Goal: Task Accomplishment & Management: Use online tool/utility

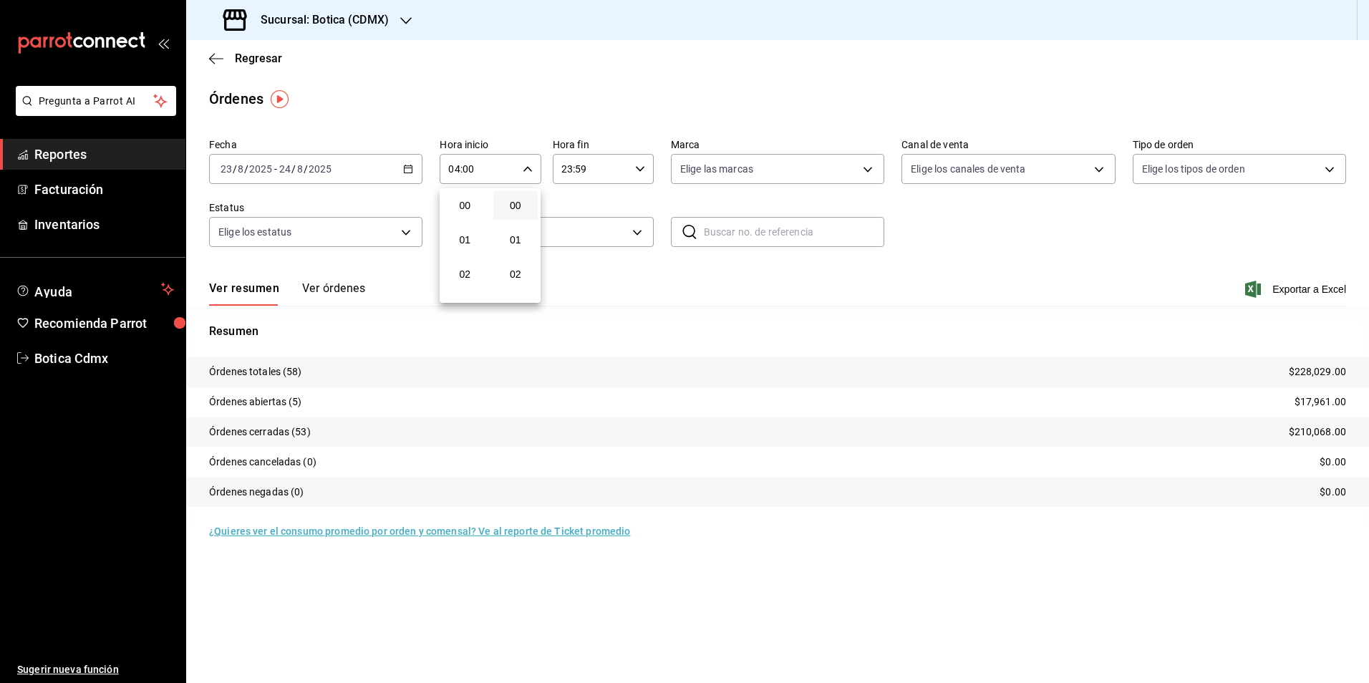
scroll to position [143, 0]
click at [262, 59] on div at bounding box center [684, 341] width 1369 height 683
click at [262, 59] on span "Regresar" at bounding box center [258, 59] width 47 height 14
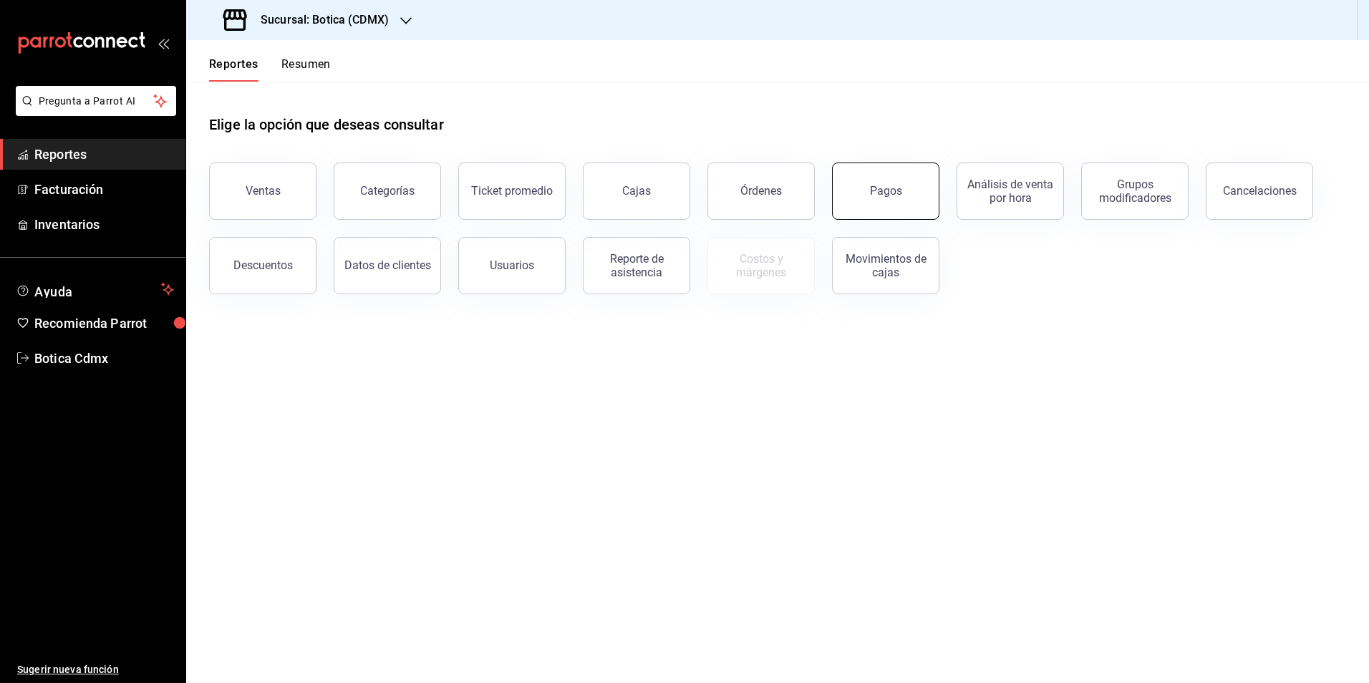
click at [845, 196] on button "Pagos" at bounding box center [885, 190] width 107 height 57
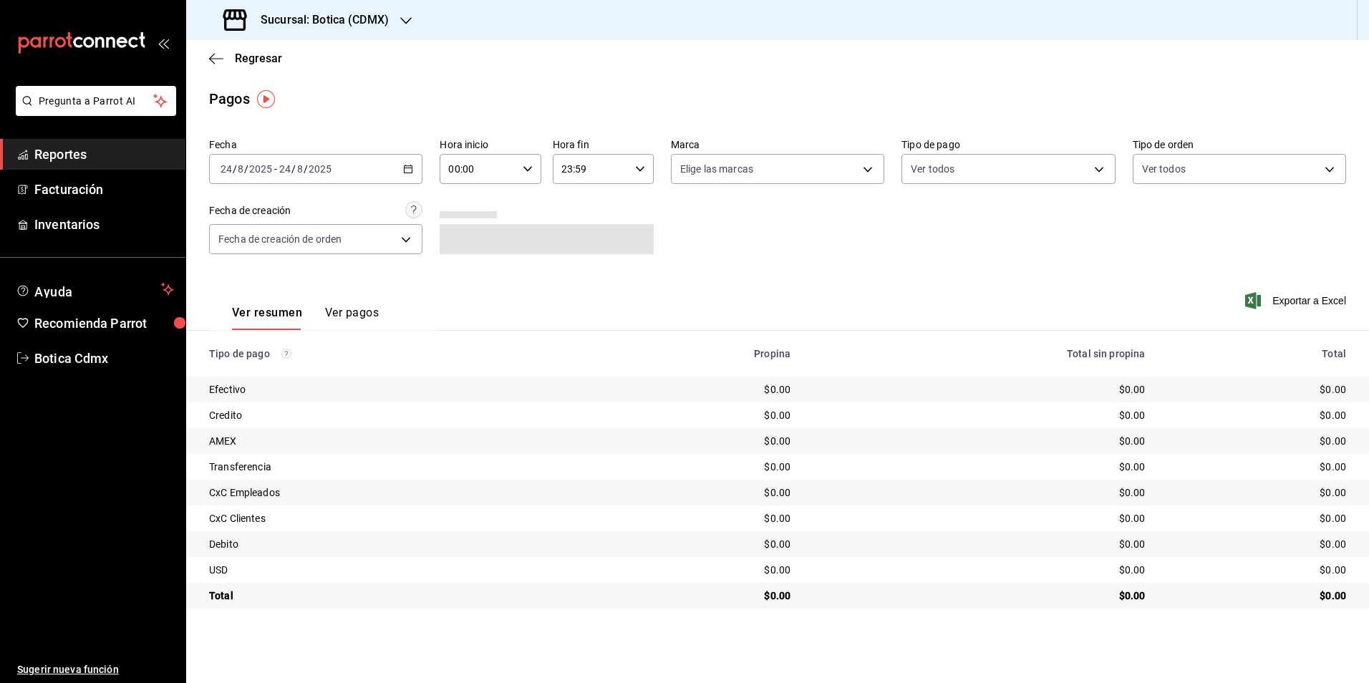
click at [409, 168] on \(Stroke\) "button" at bounding box center [408, 167] width 8 height 1
click at [269, 371] on span "Rango de fechas" at bounding box center [276, 373] width 111 height 15
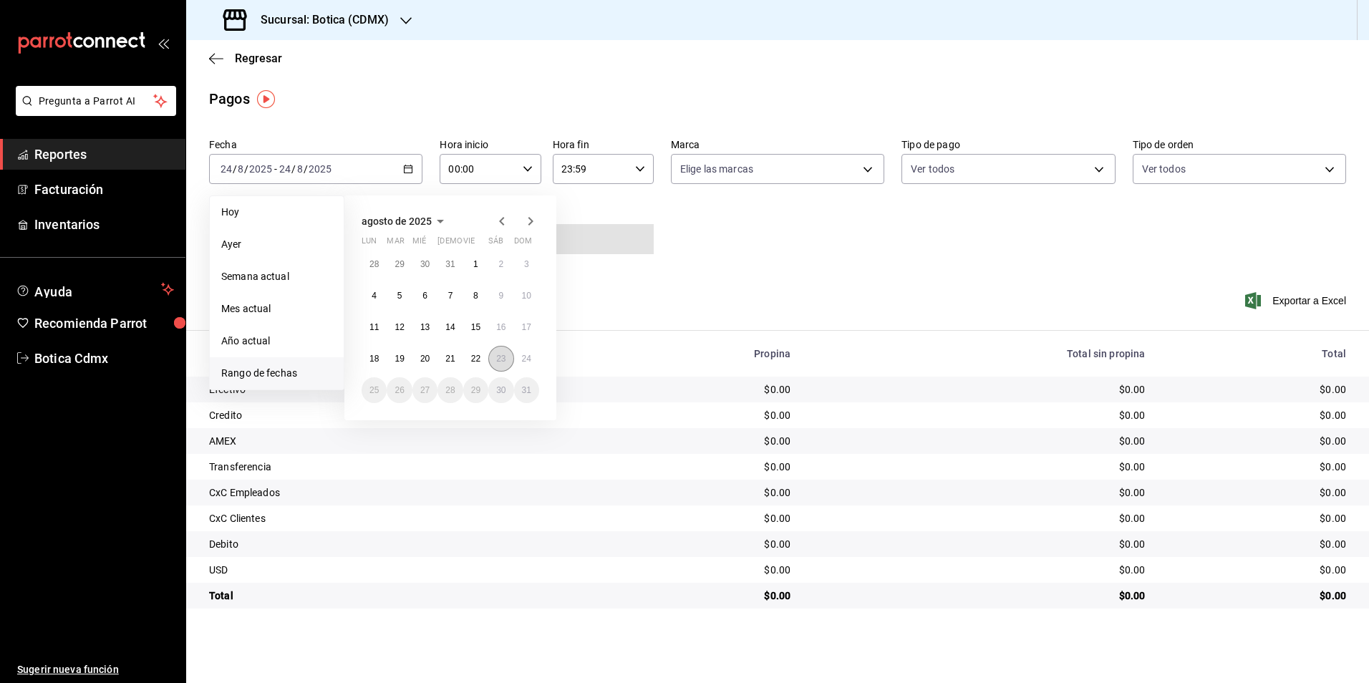
click at [506, 361] on button "23" at bounding box center [500, 359] width 25 height 26
click at [518, 359] on button "24" at bounding box center [526, 359] width 25 height 26
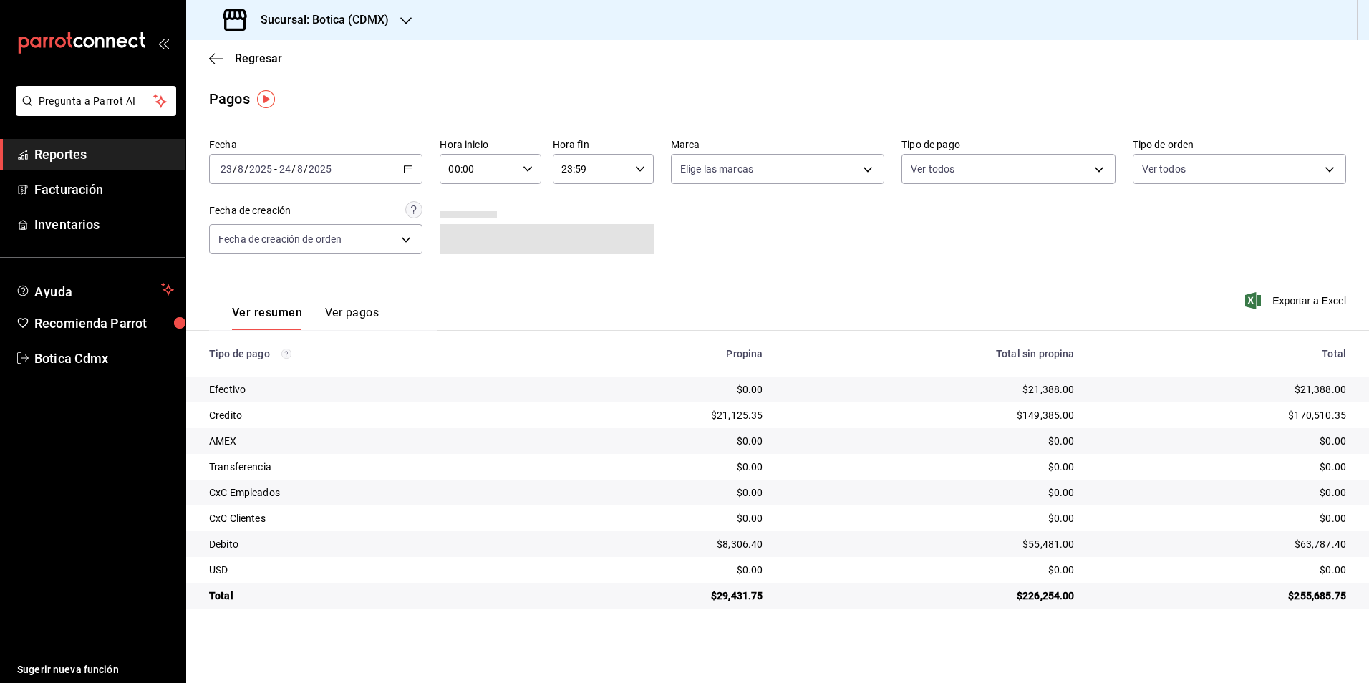
click at [475, 172] on input "00:00" at bounding box center [477, 169] width 77 height 29
click at [460, 240] on span "03" at bounding box center [465, 236] width 28 height 11
type input "03:00"
drag, startPoint x: 259, startPoint y: 64, endPoint x: 260, endPoint y: 55, distance: 9.3
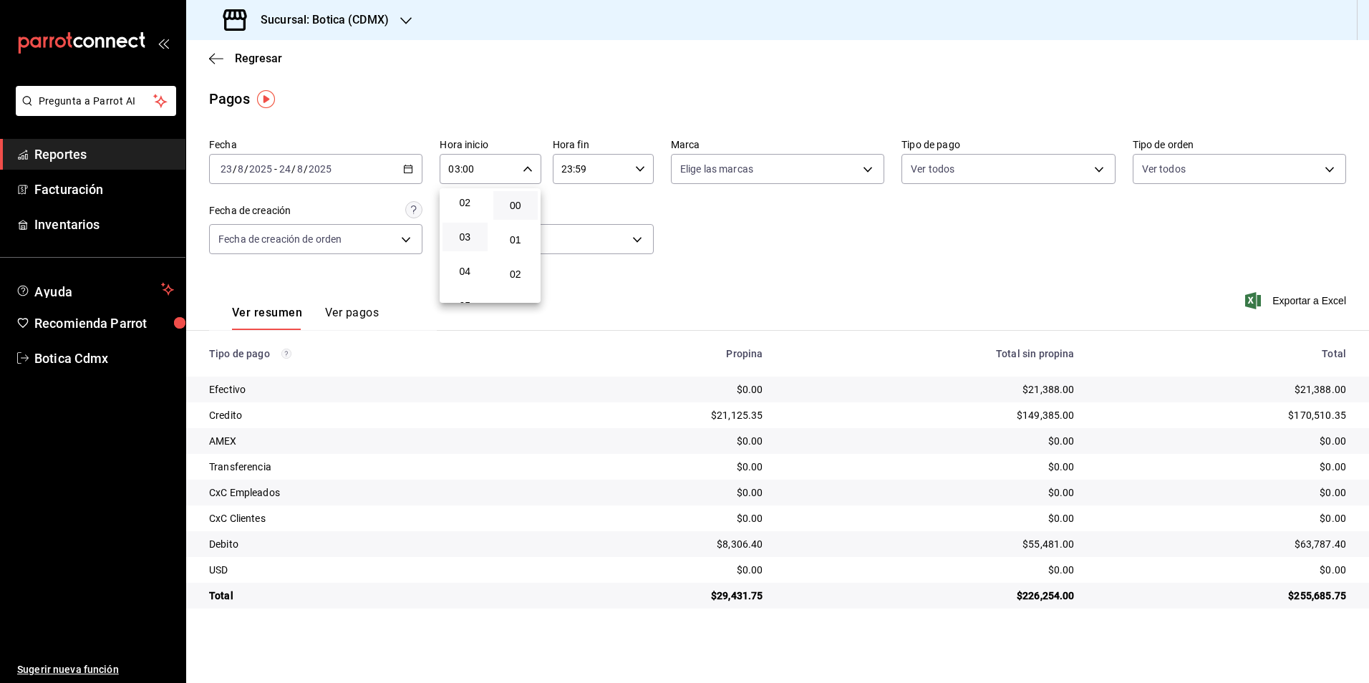
click at [259, 62] on div at bounding box center [684, 341] width 1369 height 683
click at [261, 56] on span "Regresar" at bounding box center [258, 59] width 47 height 14
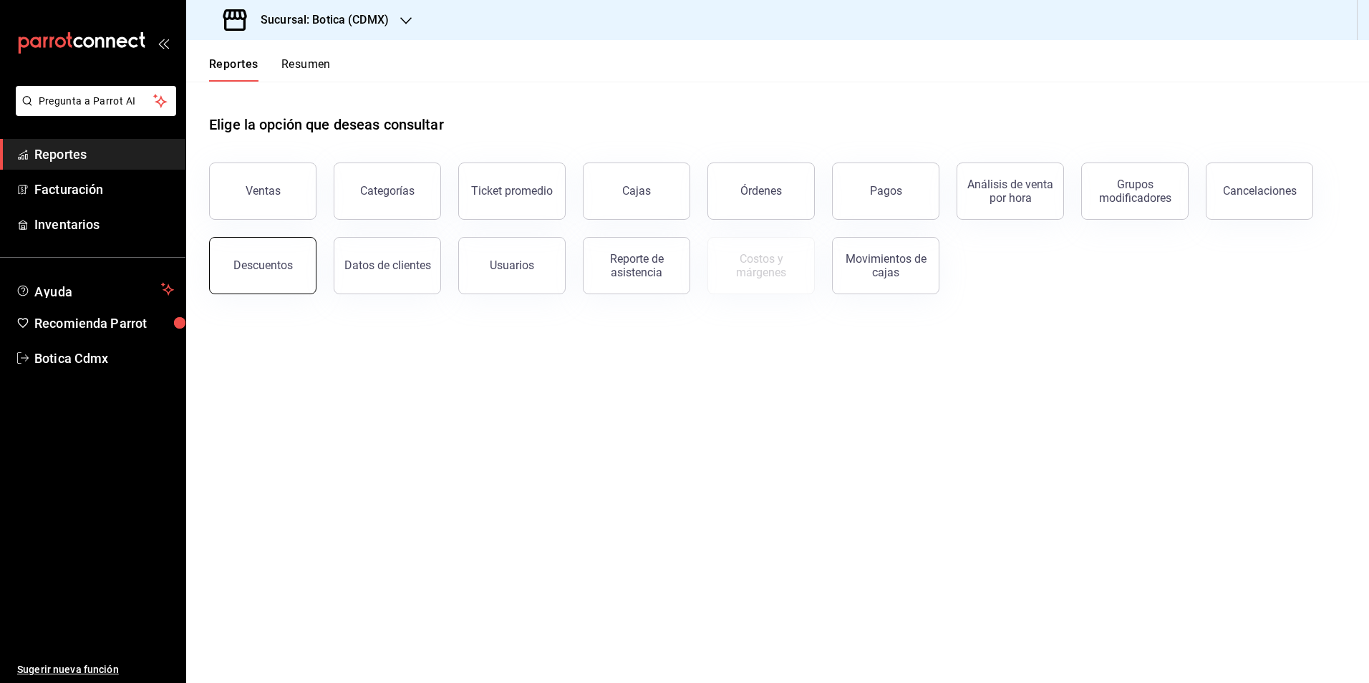
click at [274, 264] on div "Descuentos" at bounding box center [262, 265] width 59 height 14
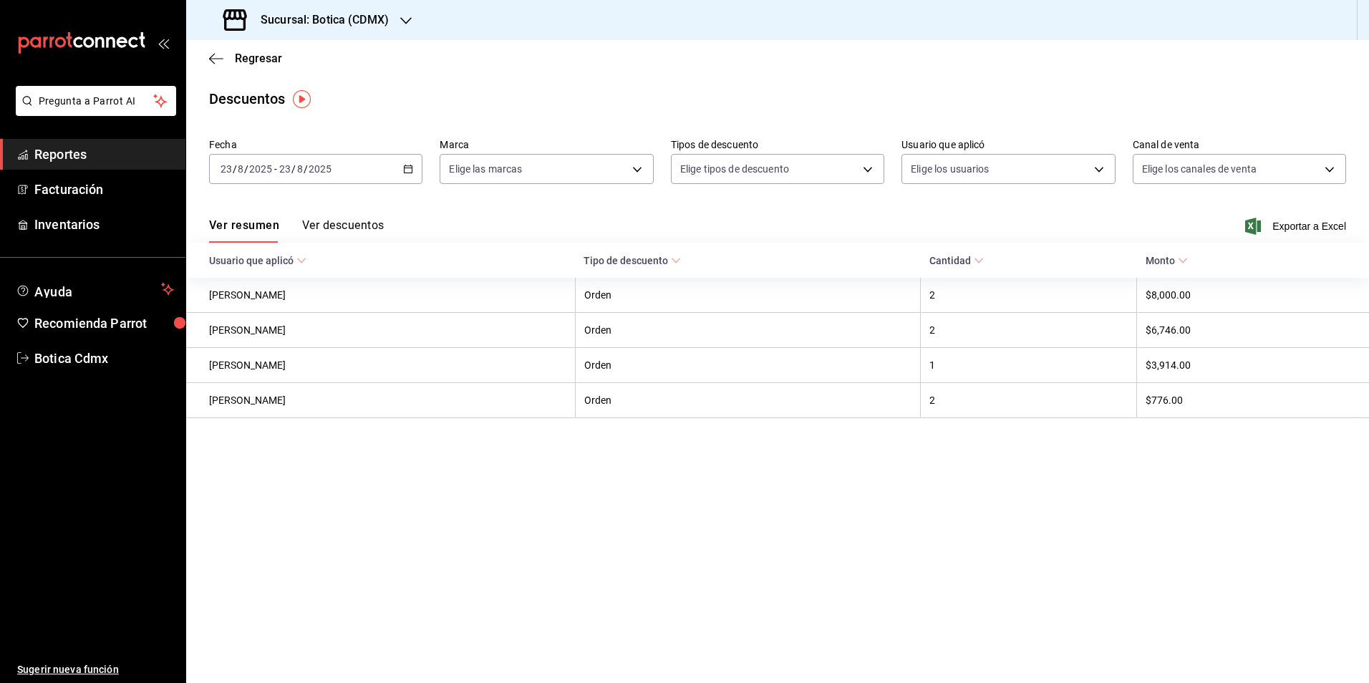
click at [352, 225] on button "Ver descuentos" at bounding box center [343, 230] width 82 height 24
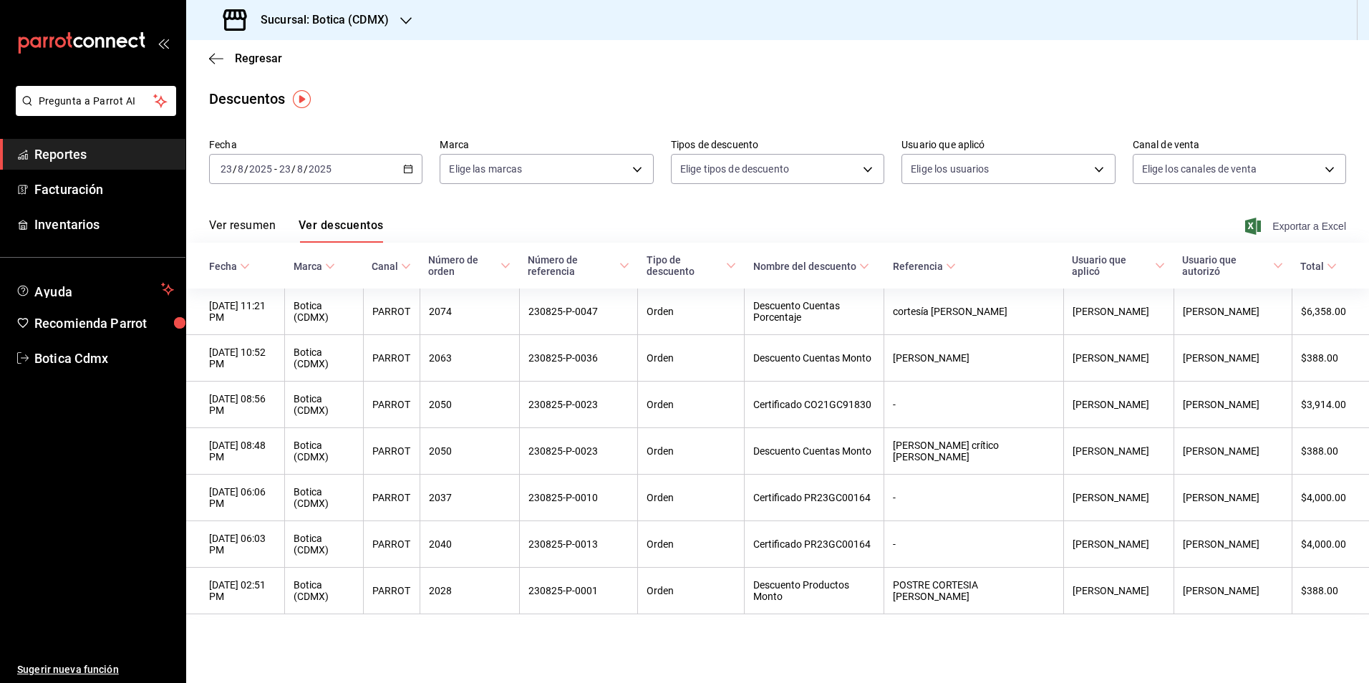
click at [1288, 223] on span "Exportar a Excel" at bounding box center [1297, 226] width 98 height 17
click at [404, 169] on \(Stroke\) "button" at bounding box center [408, 169] width 9 height 8
click at [237, 369] on span "Rango de fechas" at bounding box center [276, 373] width 111 height 15
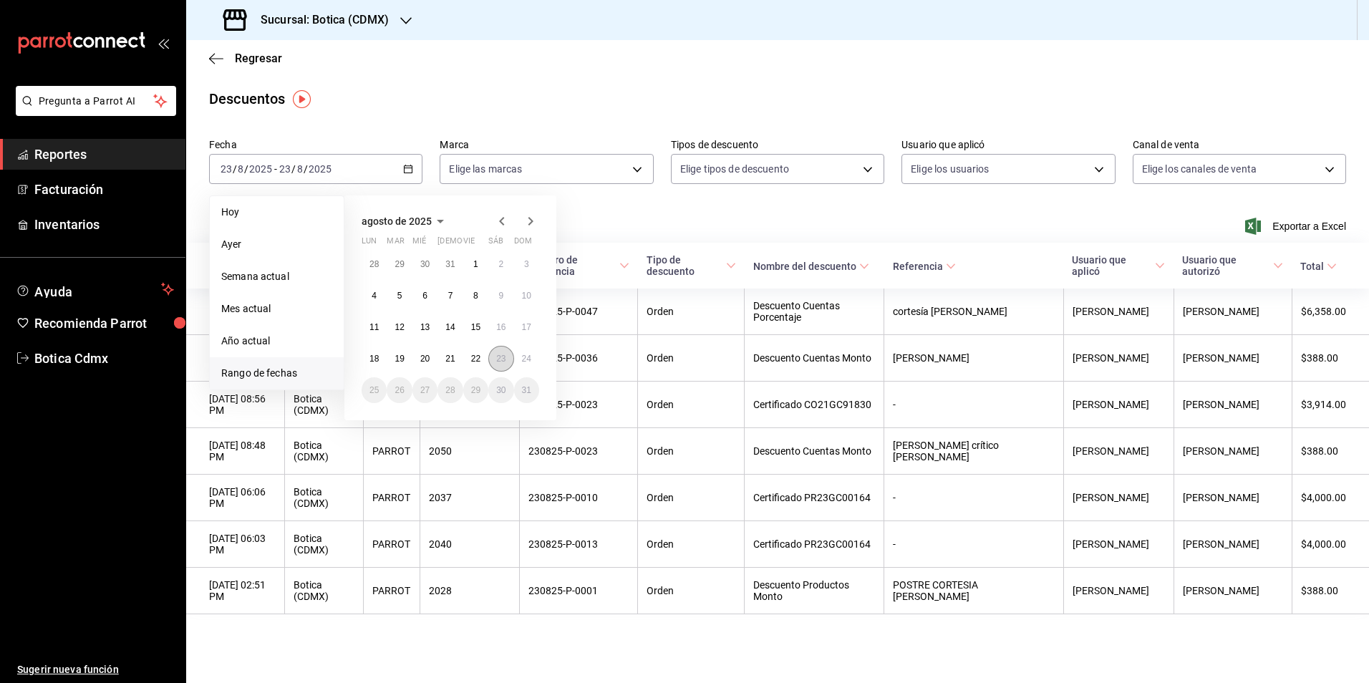
click at [498, 359] on abbr "23" at bounding box center [500, 359] width 9 height 10
click at [524, 355] on abbr "24" at bounding box center [526, 359] width 9 height 10
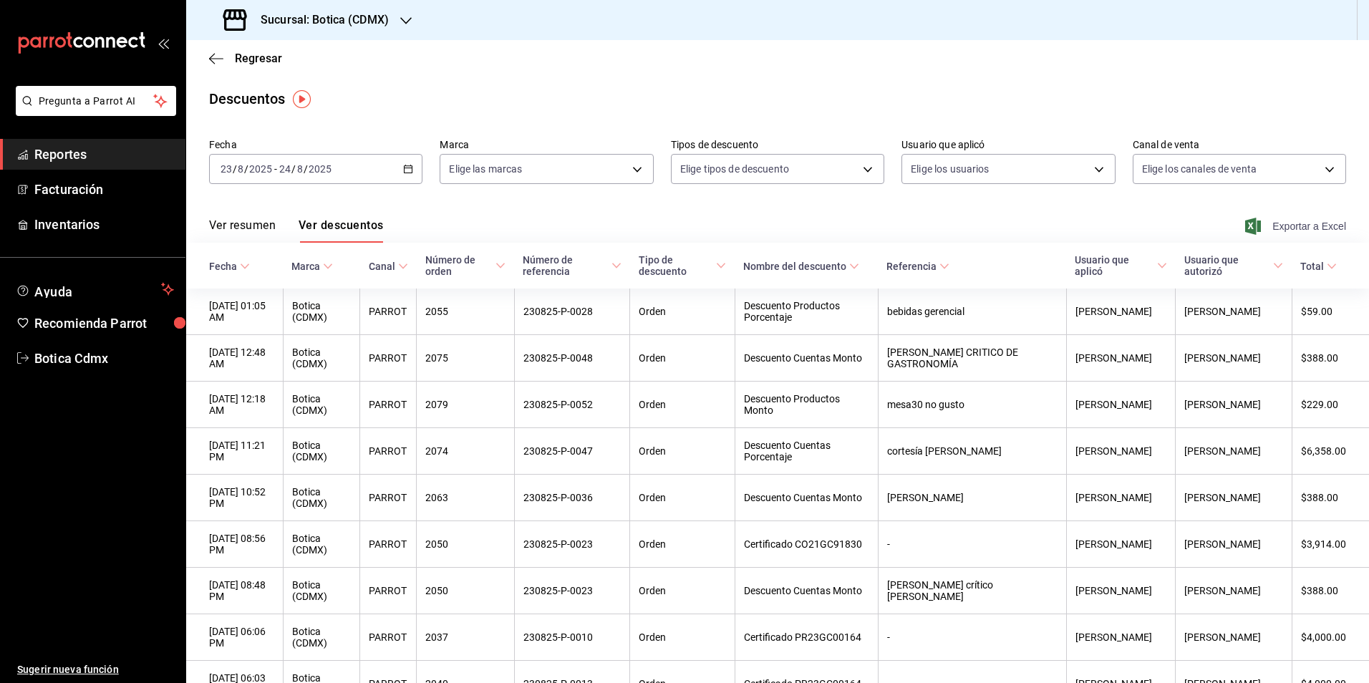
click at [1296, 228] on span "Exportar a Excel" at bounding box center [1297, 226] width 98 height 17
click at [404, 173] on \(Stroke\) "button" at bounding box center [408, 169] width 9 height 8
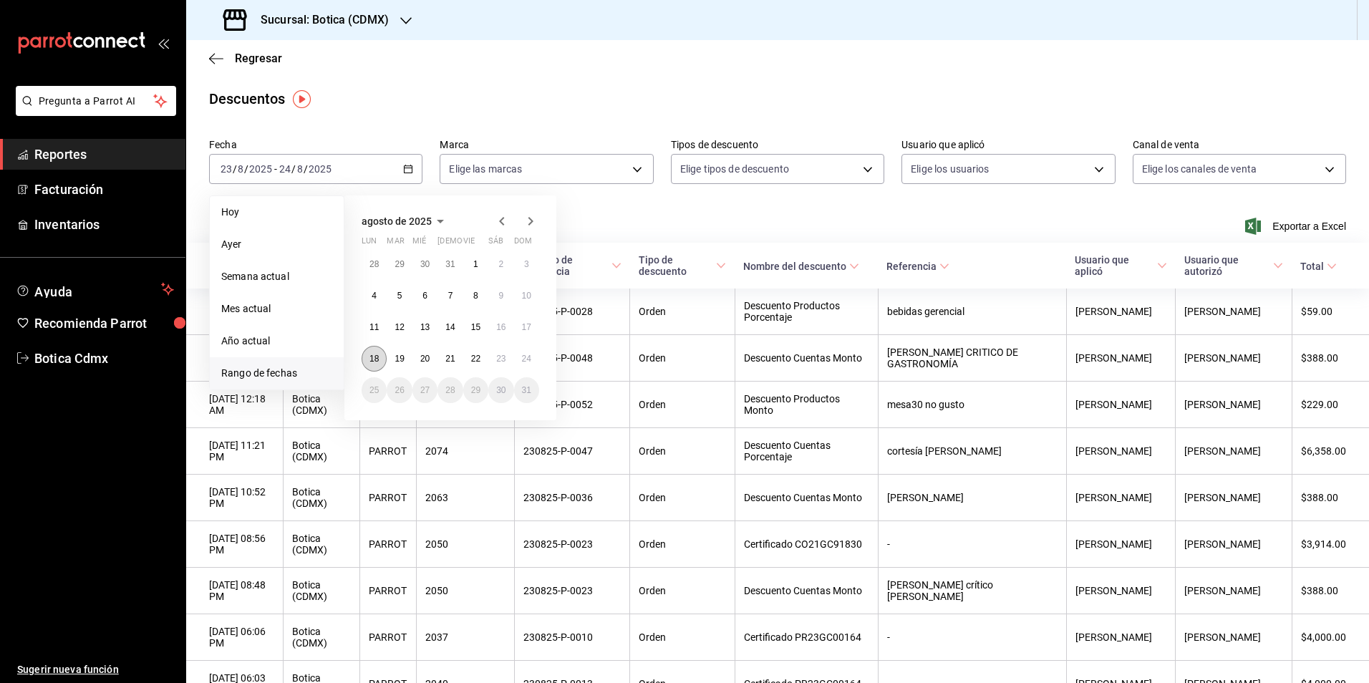
click at [369, 357] on abbr "18" at bounding box center [373, 359] width 9 height 10
click at [527, 364] on button "24" at bounding box center [526, 359] width 25 height 26
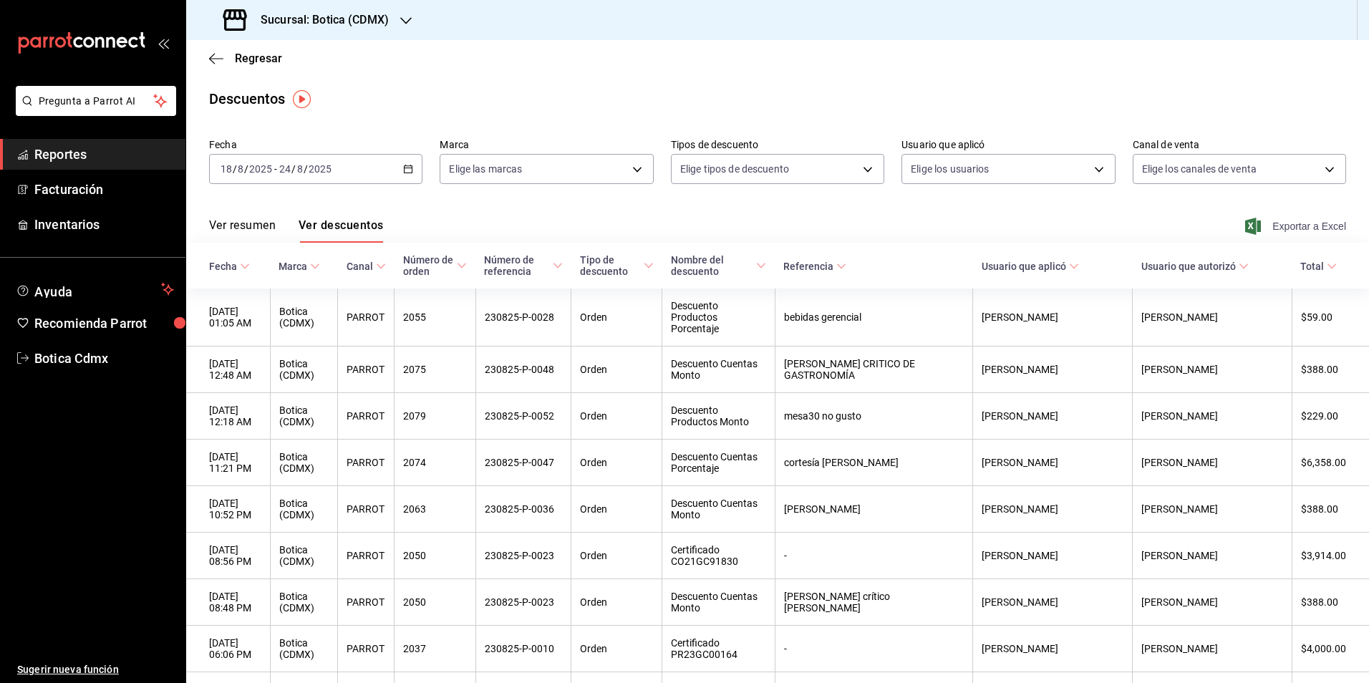
click at [1281, 229] on span "Exportar a Excel" at bounding box center [1297, 226] width 98 height 17
click at [252, 59] on span "Regresar" at bounding box center [258, 59] width 47 height 14
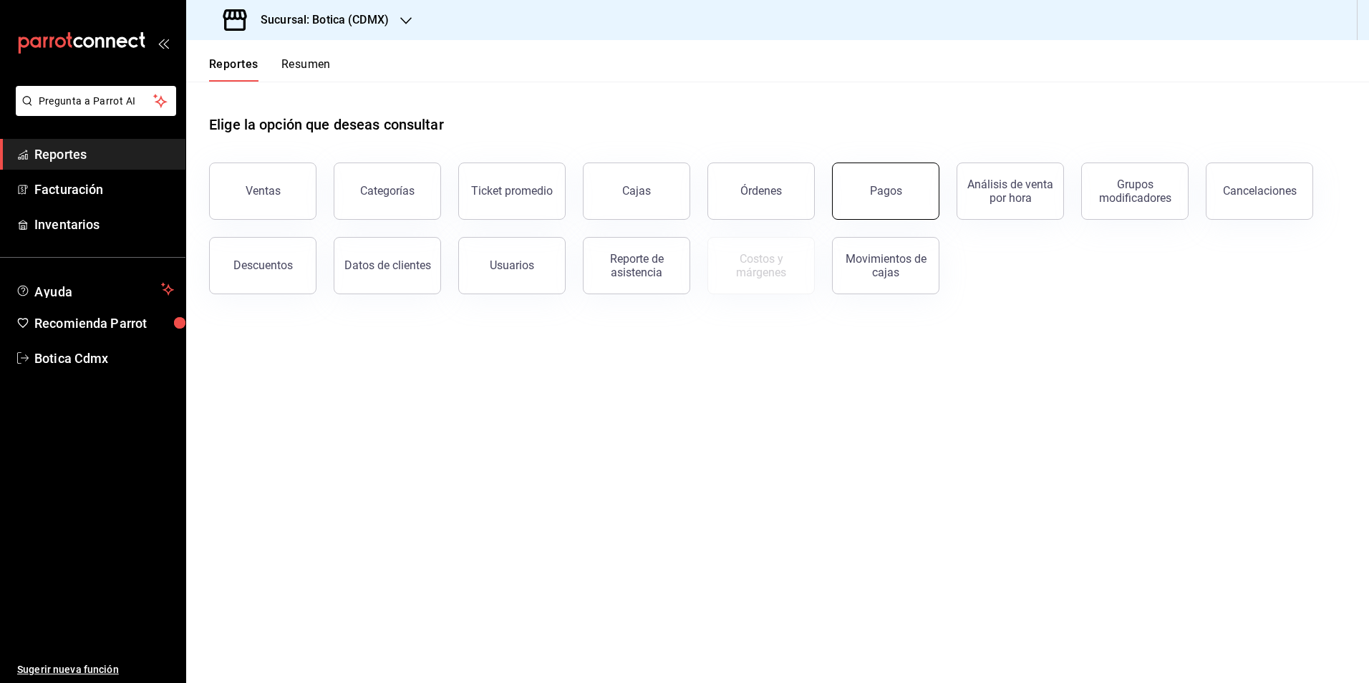
click at [895, 203] on button "Pagos" at bounding box center [885, 190] width 107 height 57
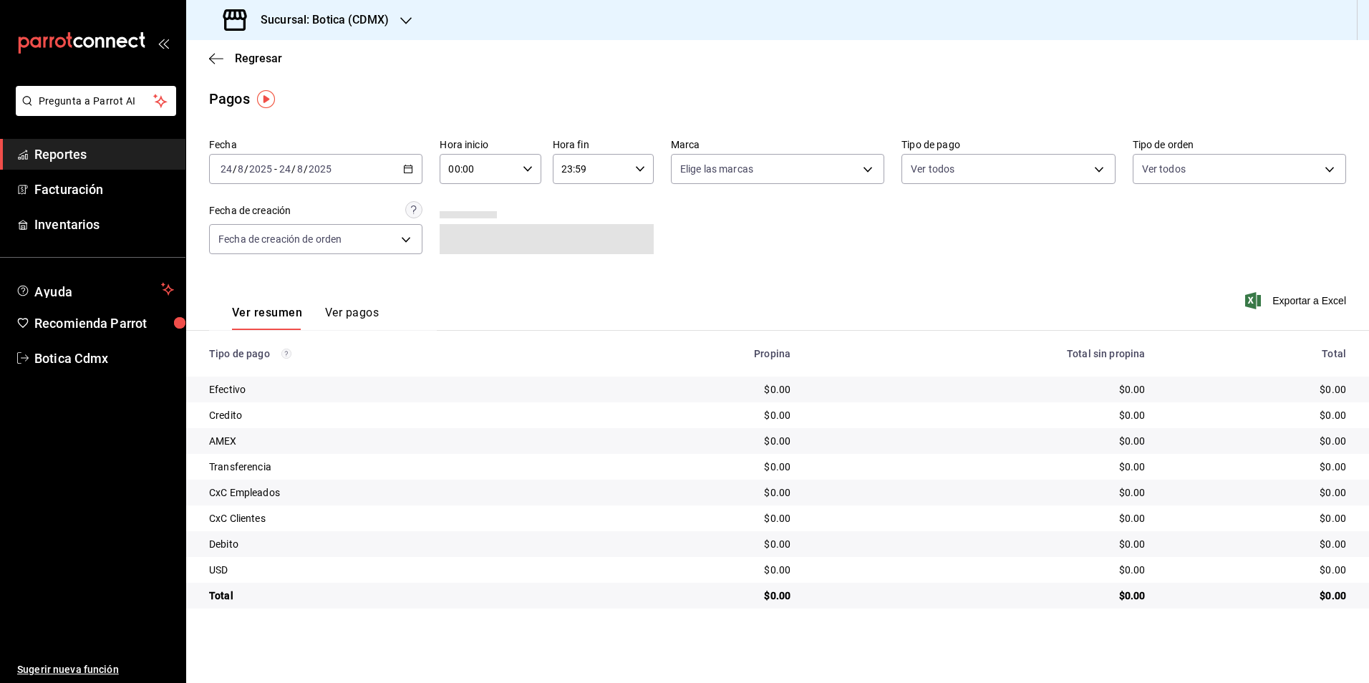
click at [511, 172] on input "00:00" at bounding box center [477, 169] width 77 height 29
click at [407, 167] on div at bounding box center [684, 341] width 1369 height 683
click at [407, 167] on icon "button" at bounding box center [408, 169] width 10 height 10
click at [230, 378] on span "Rango de fechas" at bounding box center [276, 373] width 111 height 15
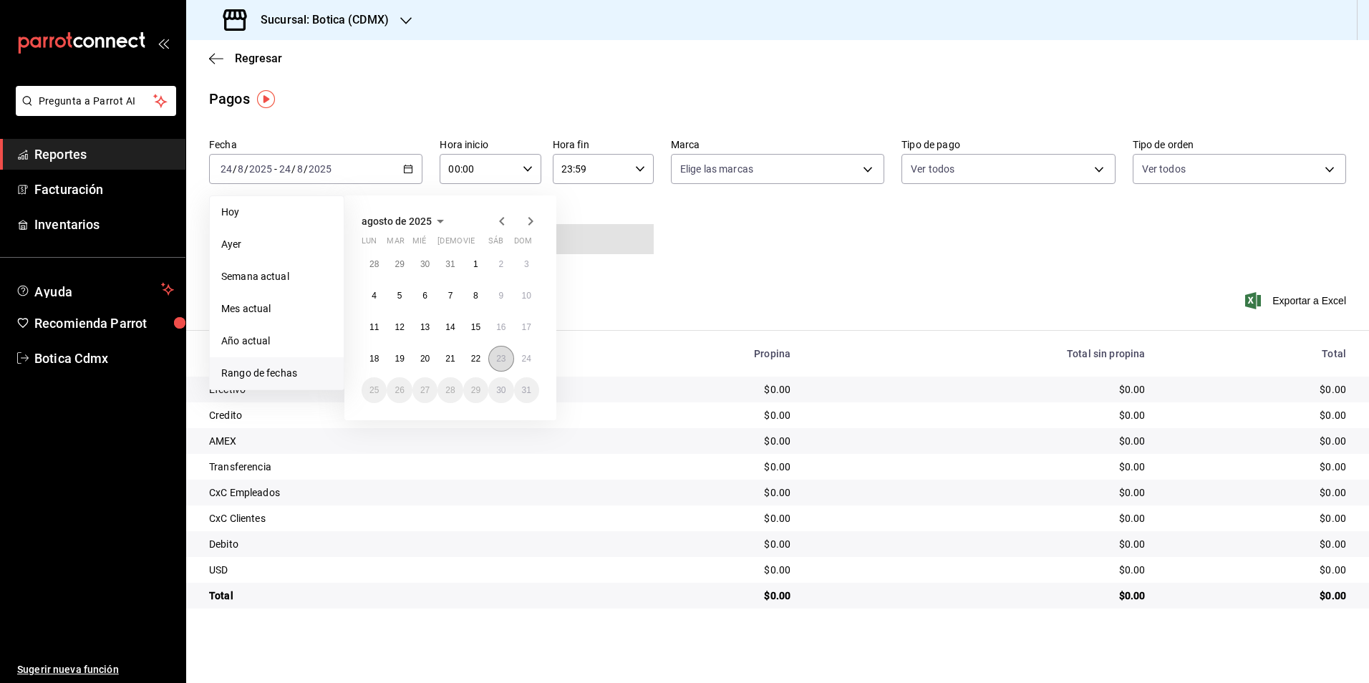
click at [505, 360] on abbr "23" at bounding box center [500, 359] width 9 height 10
click at [532, 360] on button "24" at bounding box center [526, 359] width 25 height 26
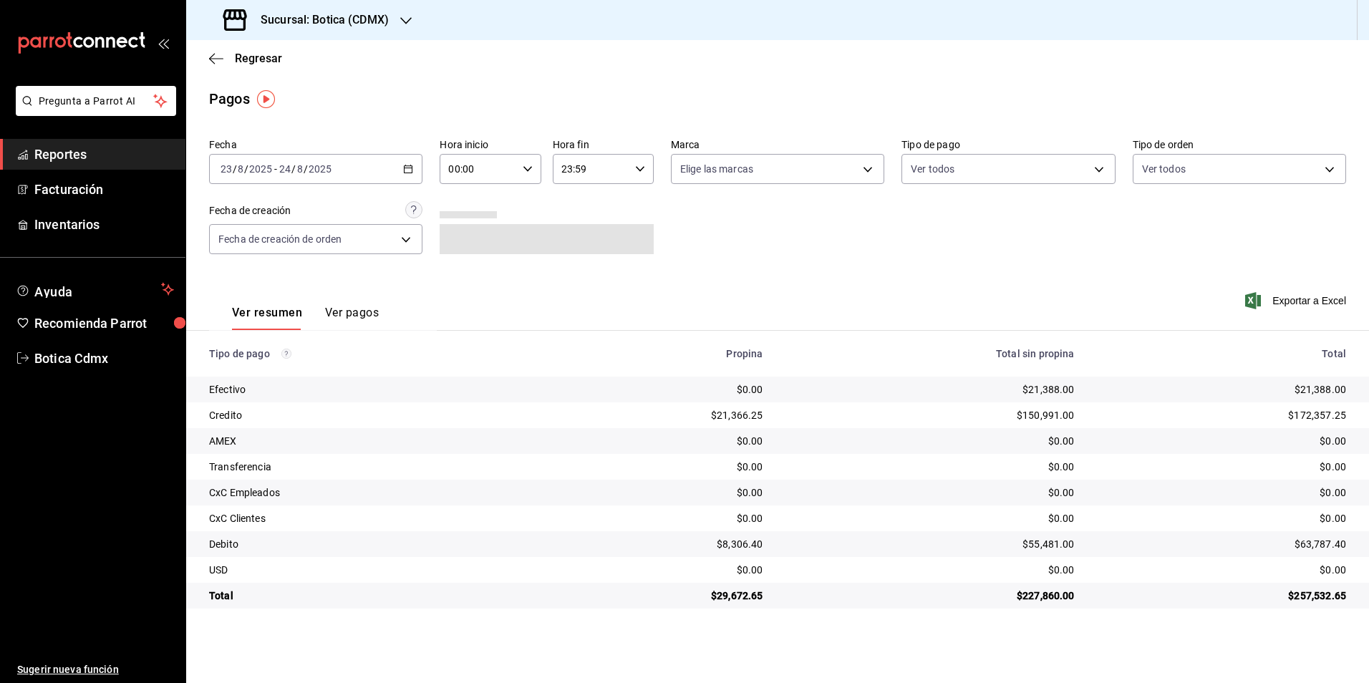
click at [500, 157] on input "00:00" at bounding box center [477, 169] width 77 height 29
click at [470, 205] on button "04" at bounding box center [464, 199] width 45 height 29
click at [260, 58] on div at bounding box center [684, 341] width 1369 height 683
click at [485, 170] on input "04:00" at bounding box center [477, 169] width 77 height 29
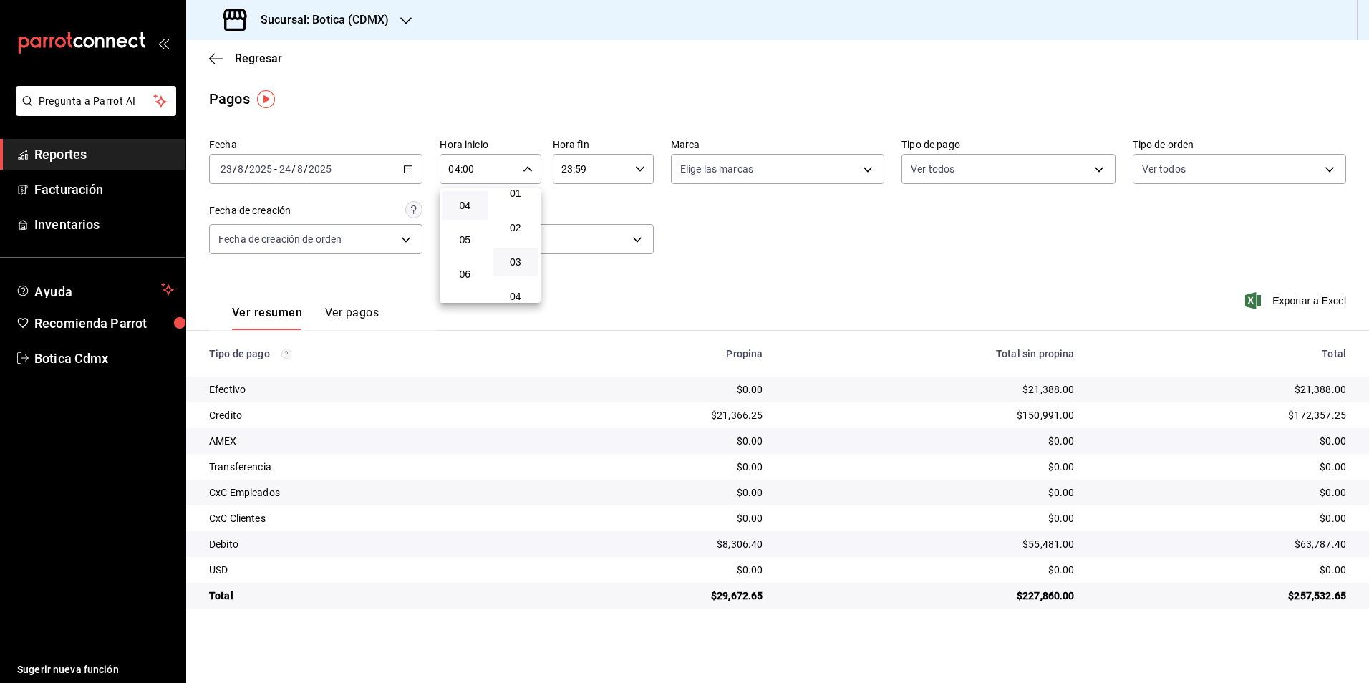
scroll to position [72, 0]
click at [513, 228] on button "03" at bounding box center [515, 237] width 45 height 29
type input "04:03"
click at [251, 60] on div at bounding box center [684, 341] width 1369 height 683
click at [252, 60] on span "Regresar" at bounding box center [258, 59] width 47 height 14
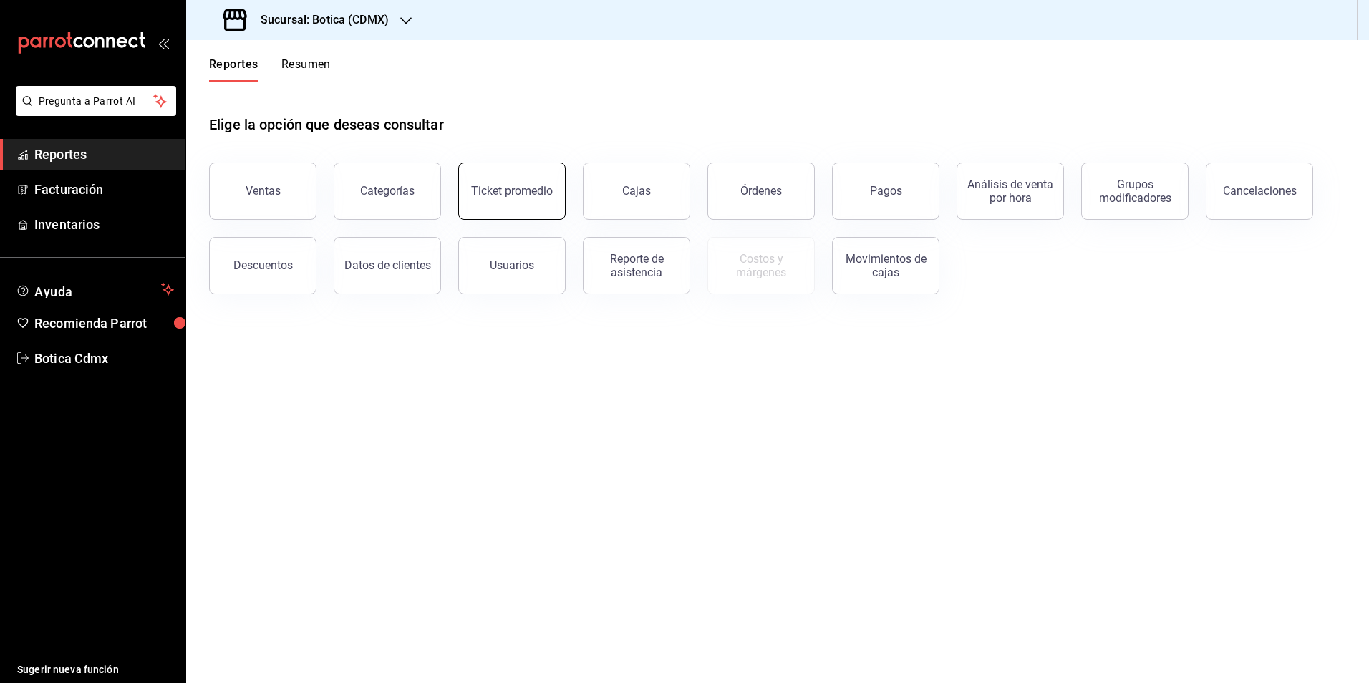
click at [523, 198] on button "Ticket promedio" at bounding box center [511, 190] width 107 height 57
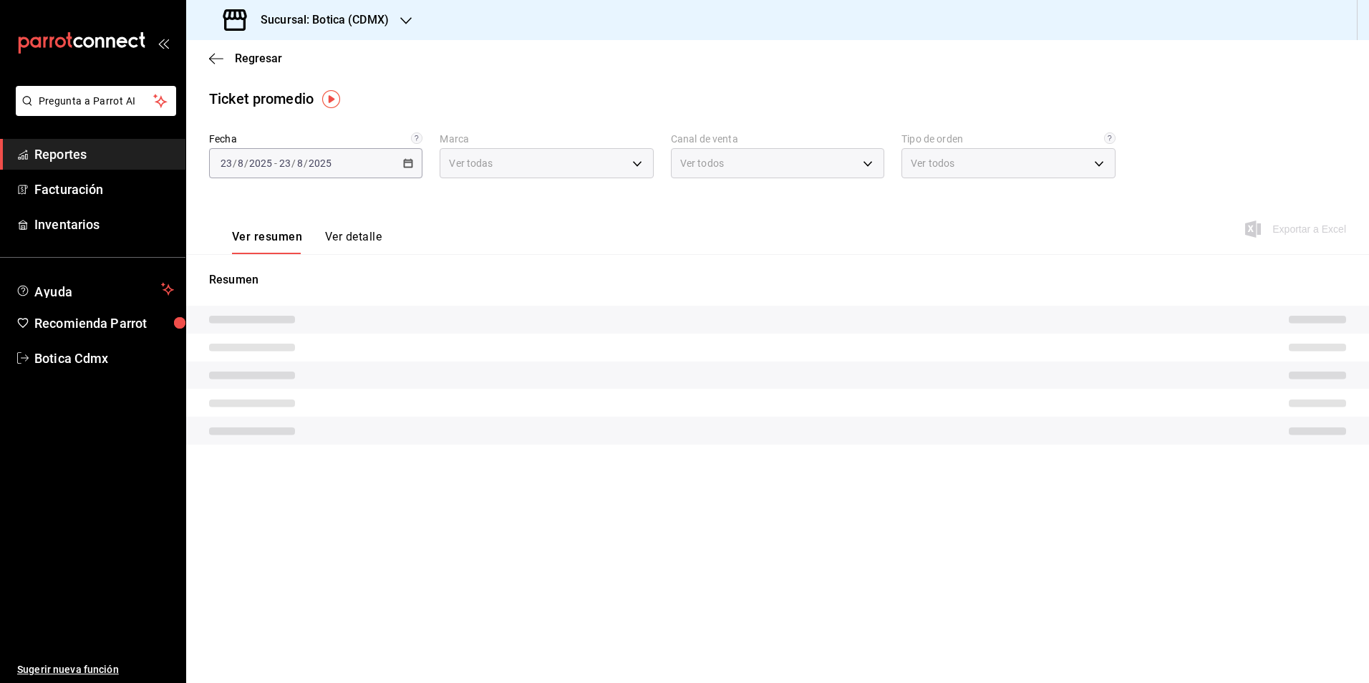
type input "d5352a43-907b-4cea-af89-ed5f283426a2"
type input "PARROT,UBER_EATS,RAPPI,DIDI_FOOD,ONLINE"
type input "68b56432-bc7c-4df1-8cc3-4eafb59ca3cc,EXTERNAL"
